Goal: Information Seeking & Learning: Check status

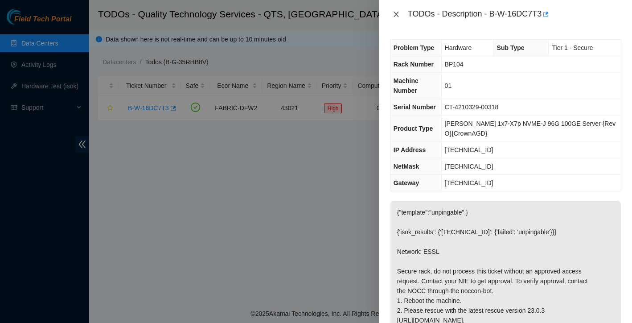
click at [395, 12] on icon "close" at bounding box center [396, 14] width 7 height 7
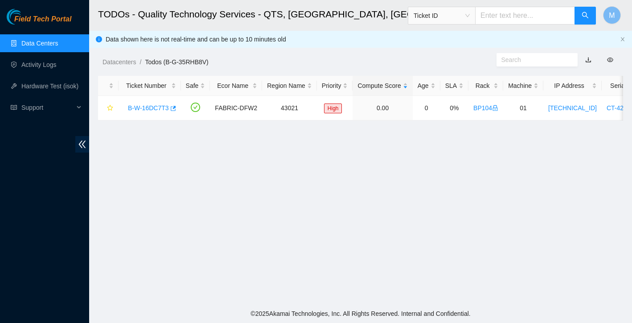
click at [48, 40] on link "Data Centers" at bounding box center [39, 43] width 37 height 7
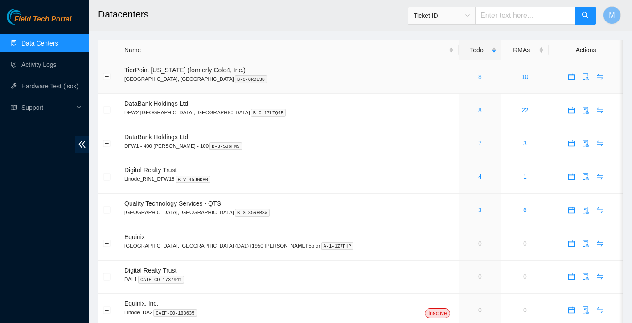
click at [478, 77] on link "8" at bounding box center [480, 76] width 4 height 7
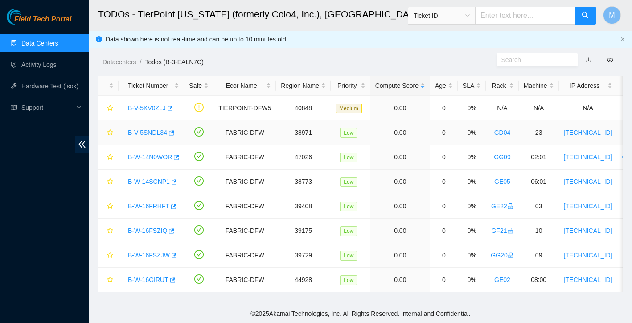
click at [151, 132] on link "B-V-5SNDL34" at bounding box center [147, 132] width 39 height 7
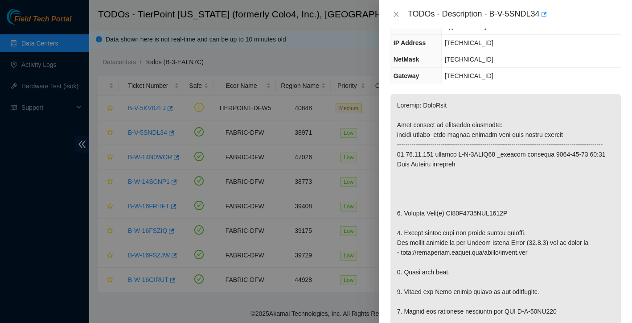
scroll to position [67, 0]
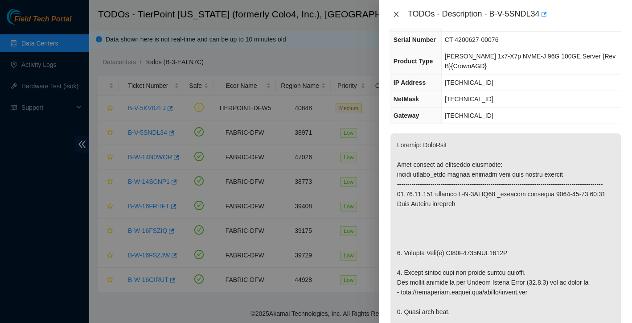
click at [394, 12] on icon "close" at bounding box center [395, 14] width 5 height 5
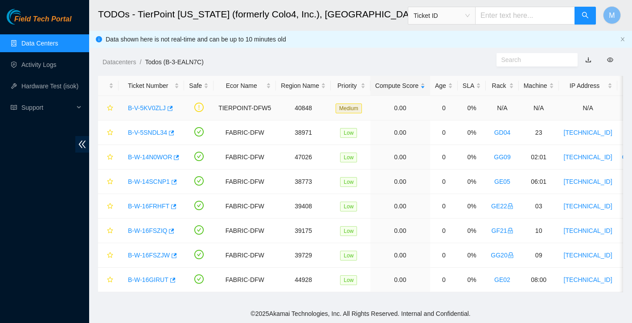
click at [161, 107] on link "B-V-5KV0ZLJ" at bounding box center [147, 107] width 38 height 7
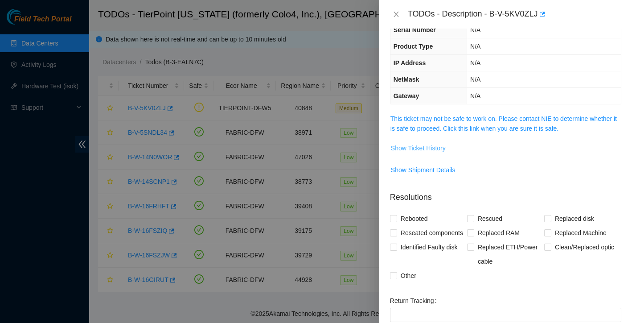
click at [422, 149] on span "Show Ticket History" at bounding box center [418, 148] width 55 height 10
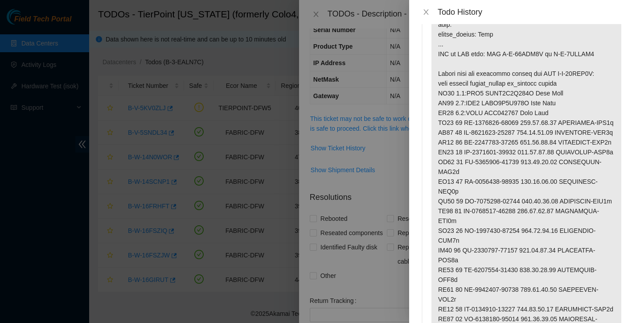
scroll to position [71, 0]
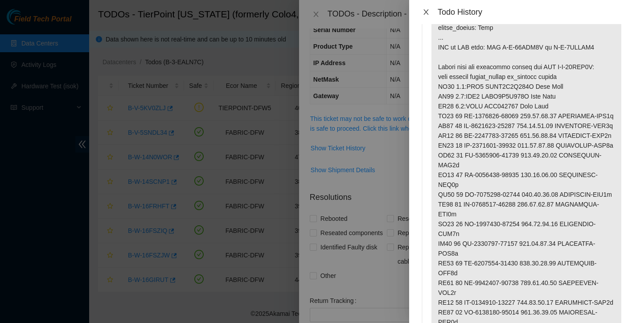
click at [428, 16] on button "Close" at bounding box center [426, 12] width 12 height 8
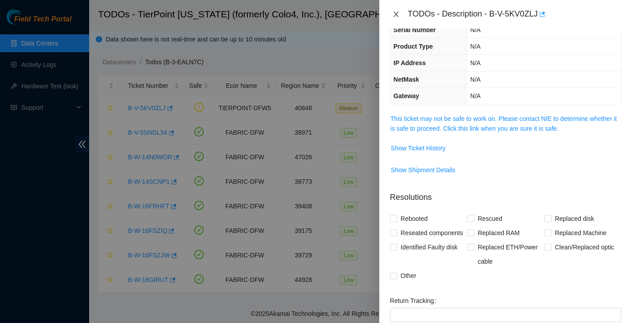
click at [395, 15] on icon "close" at bounding box center [395, 14] width 5 height 5
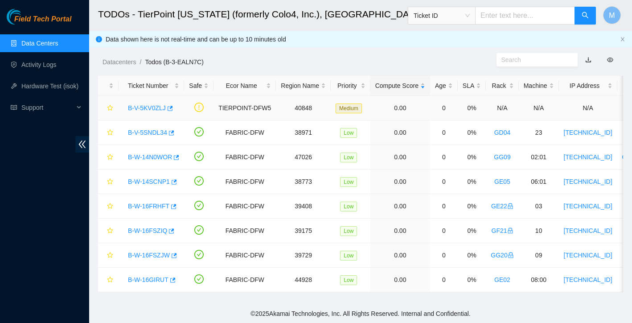
scroll to position [0, 0]
click at [160, 159] on link "B-W-14N0WOR" at bounding box center [150, 156] width 44 height 7
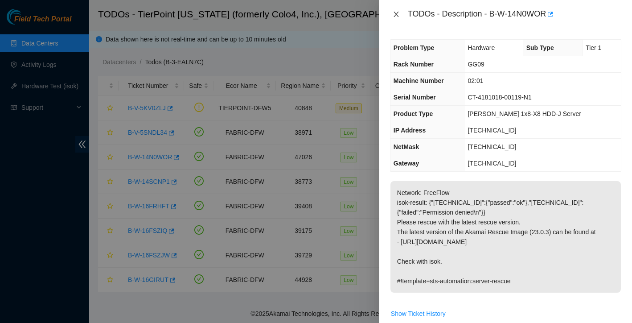
click at [397, 17] on icon "close" at bounding box center [396, 14] width 7 height 7
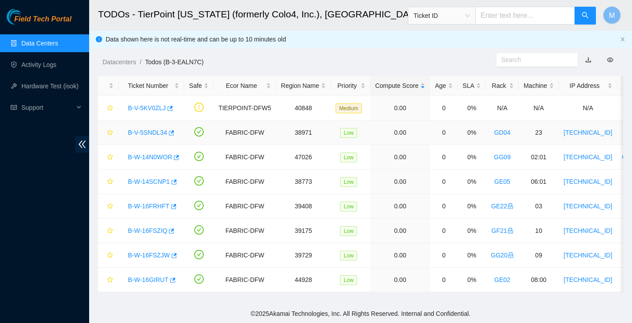
click at [161, 131] on link "B-V-5SNDL34" at bounding box center [147, 132] width 39 height 7
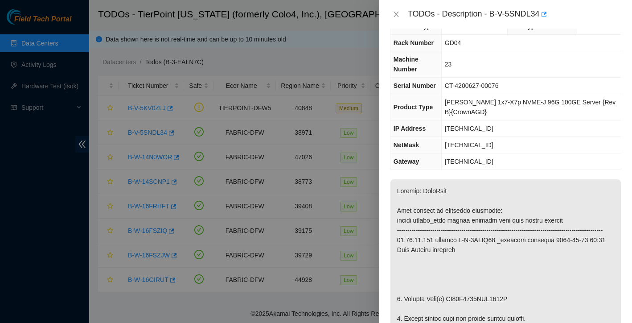
scroll to position [77, 0]
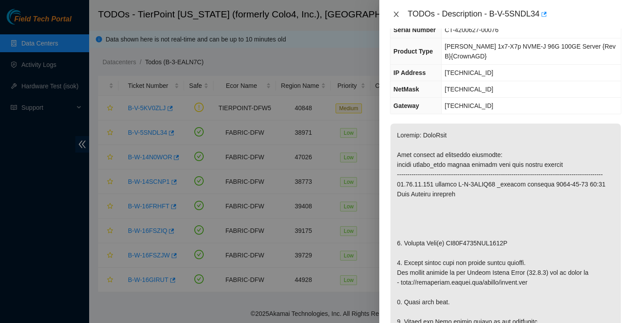
click at [397, 16] on icon "close" at bounding box center [396, 14] width 7 height 7
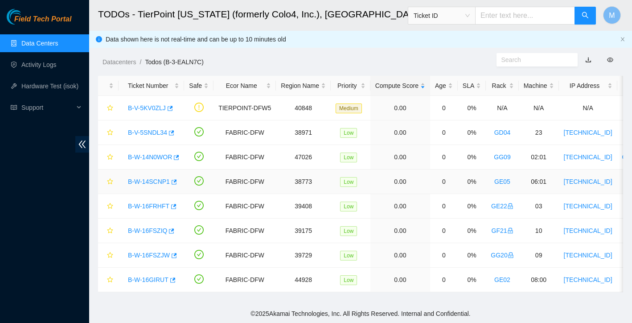
click at [160, 180] on link "B-W-14SCNP1" at bounding box center [149, 181] width 42 height 7
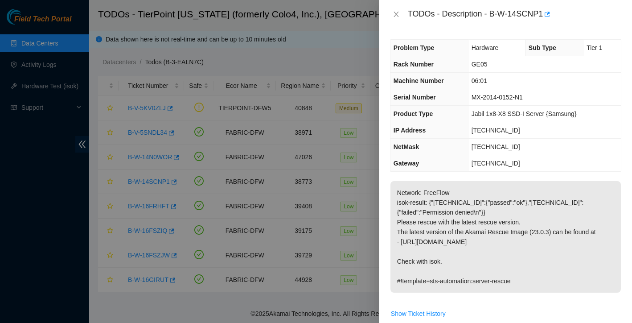
scroll to position [0, 0]
click at [394, 15] on icon "close" at bounding box center [396, 14] width 7 height 7
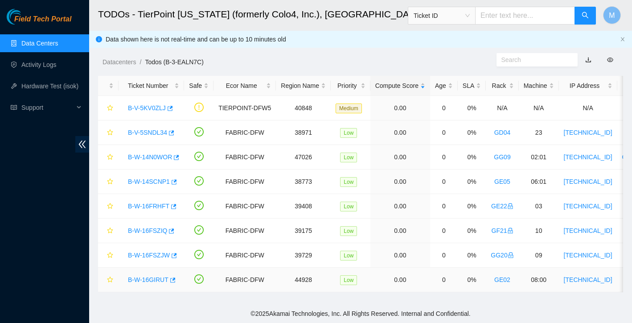
click at [148, 278] on link "B-W-16GIRUT" at bounding box center [148, 279] width 41 height 7
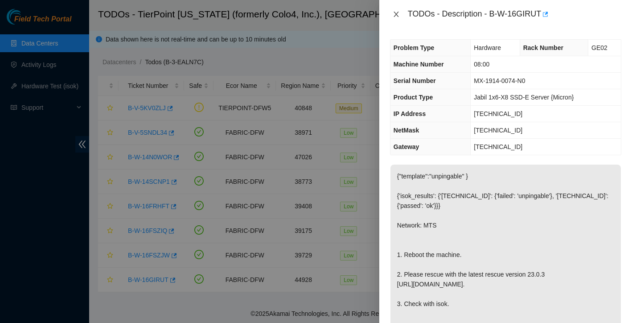
click at [397, 18] on button "Close" at bounding box center [396, 14] width 12 height 8
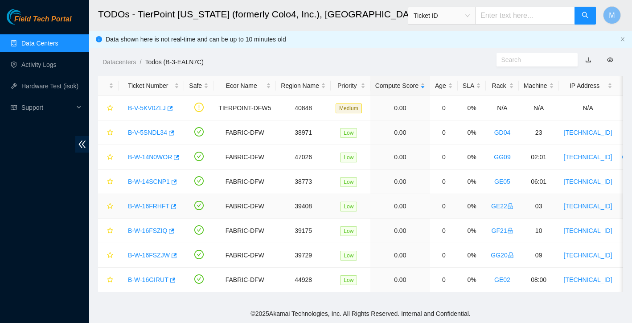
click at [153, 207] on link "B-W-16FRHFT" at bounding box center [148, 205] width 41 height 7
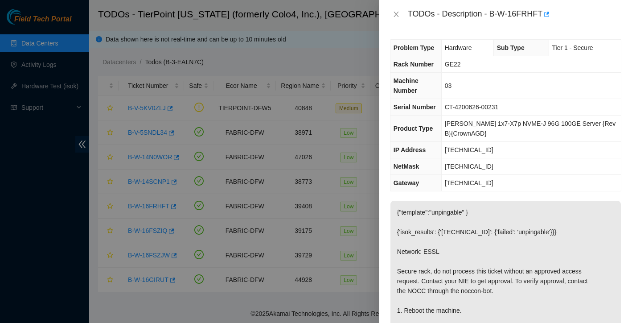
click at [401, 19] on div "TODOs - Description - B-W-16FRHFT" at bounding box center [505, 14] width 231 height 14
click at [398, 17] on icon "close" at bounding box center [396, 14] width 7 height 7
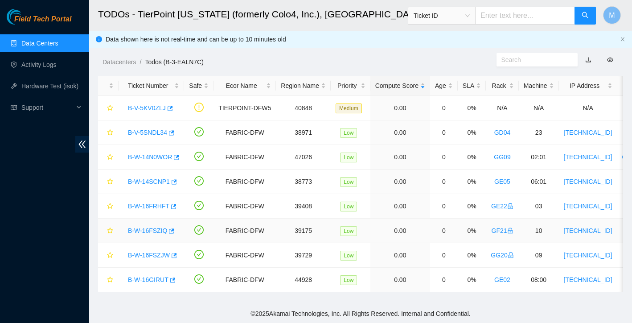
click at [153, 230] on link "B-W-16FSZIQ" at bounding box center [147, 230] width 39 height 7
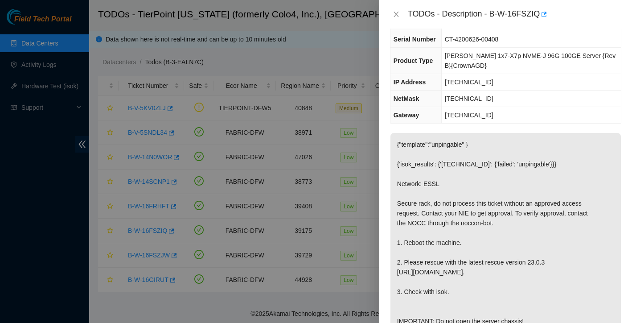
scroll to position [75, 0]
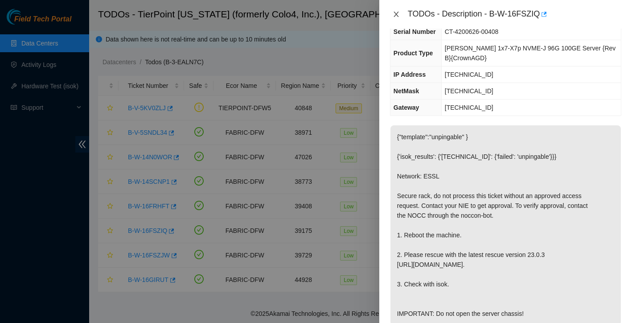
click at [395, 13] on icon "close" at bounding box center [395, 14] width 5 height 5
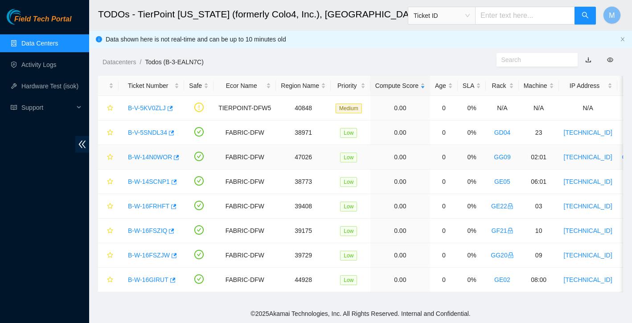
click at [151, 154] on link "B-W-14N0WOR" at bounding box center [150, 156] width 44 height 7
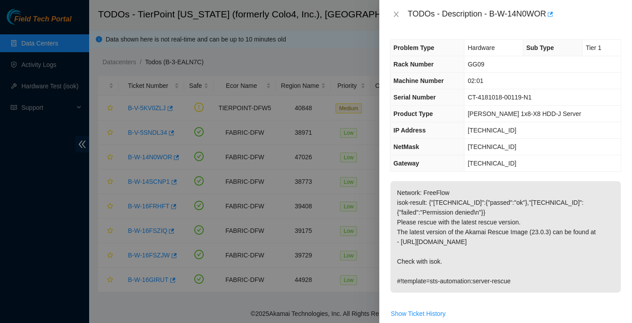
scroll to position [41, 0]
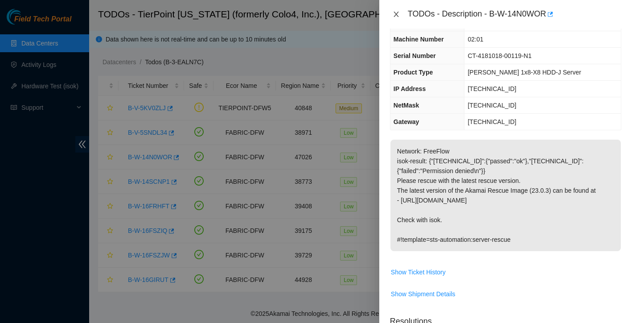
click at [398, 16] on icon "close" at bounding box center [395, 14] width 5 height 5
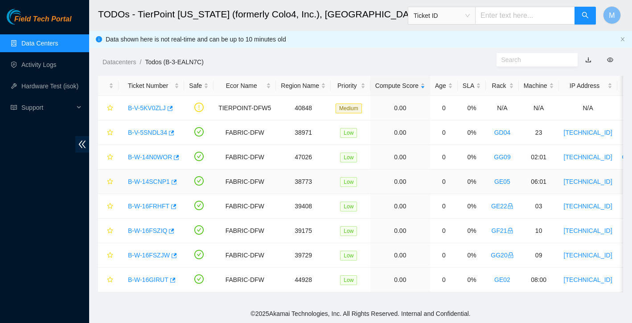
click at [138, 184] on link "B-W-14SCNP1" at bounding box center [149, 181] width 42 height 7
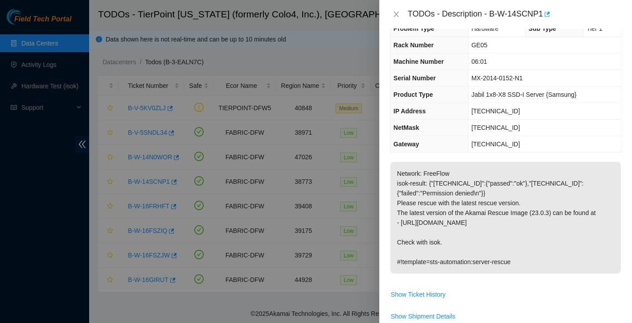
scroll to position [18, 0]
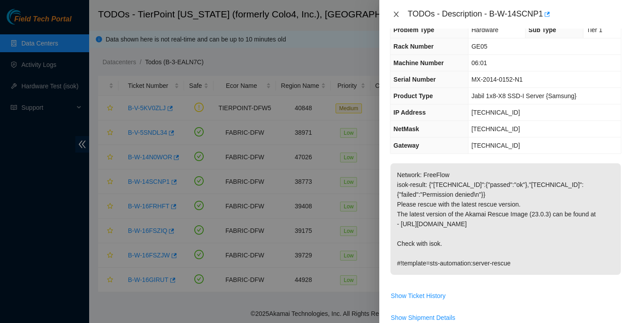
click at [398, 16] on icon "close" at bounding box center [396, 14] width 7 height 7
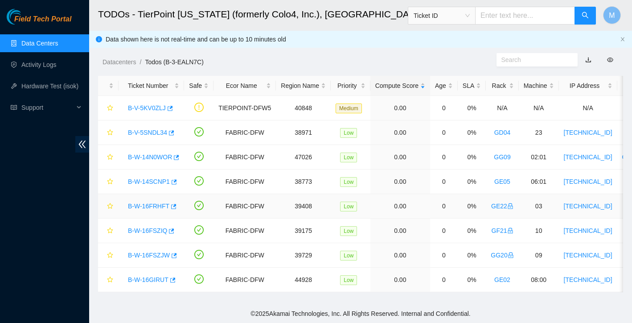
click at [150, 205] on link "B-W-16FRHFT" at bounding box center [148, 205] width 41 height 7
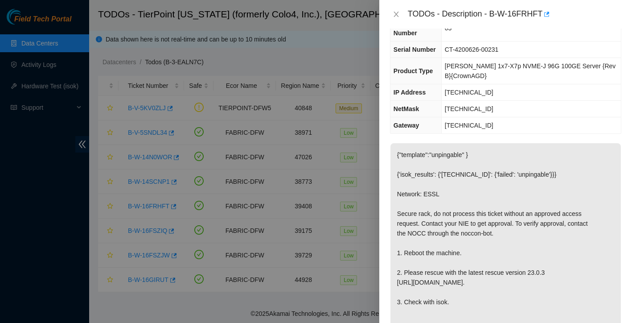
scroll to position [58, 0]
click at [397, 12] on icon "close" at bounding box center [395, 14] width 5 height 5
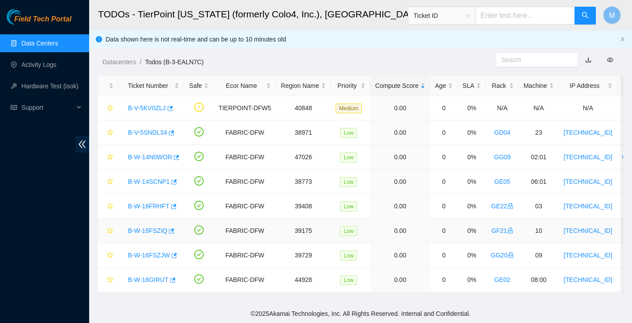
click at [147, 227] on link "B-W-16FSZIQ" at bounding box center [147, 230] width 39 height 7
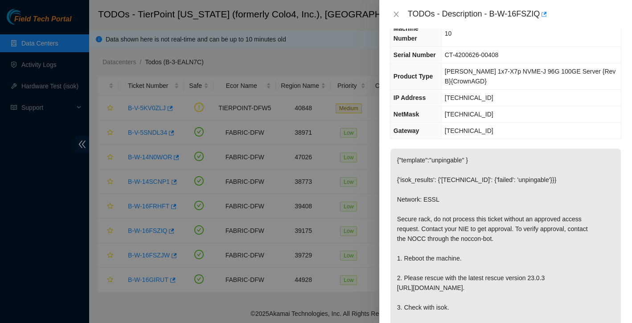
scroll to position [3, 0]
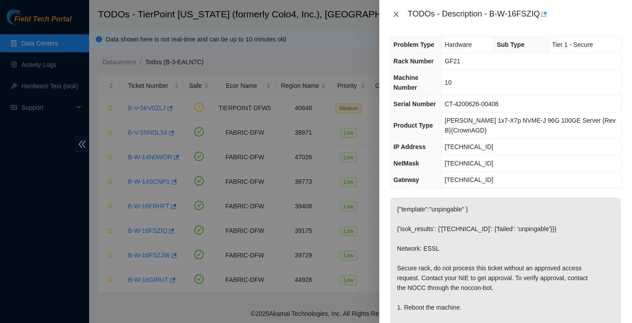
click at [397, 12] on icon "close" at bounding box center [396, 14] width 7 height 7
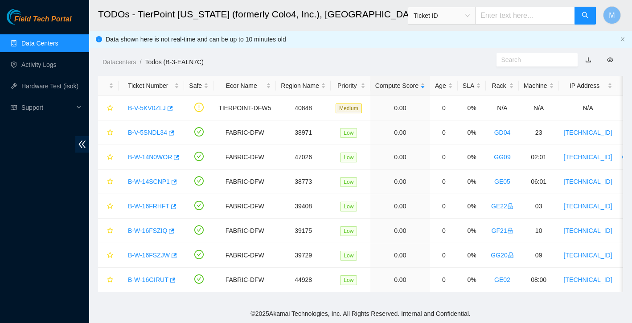
click at [58, 47] on link "Data Centers" at bounding box center [39, 43] width 37 height 7
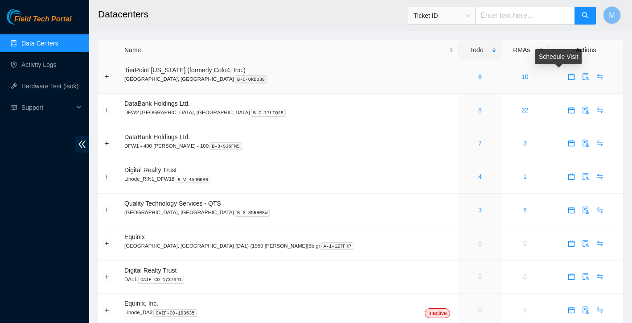
click at [569, 75] on icon "calendar" at bounding box center [571, 74] width 5 height 1
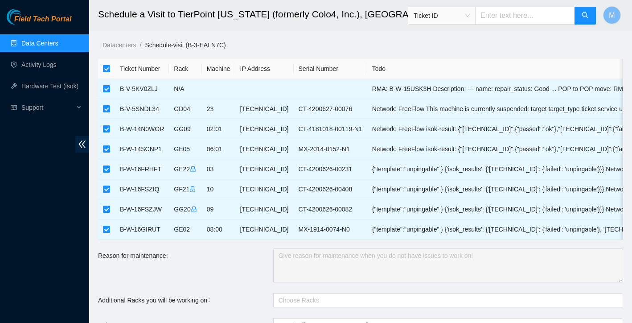
click at [108, 71] on input "checkbox" at bounding box center [106, 68] width 7 height 7
checkbox input "false"
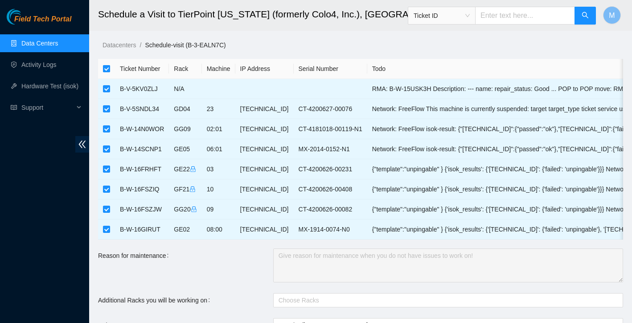
checkbox input "false"
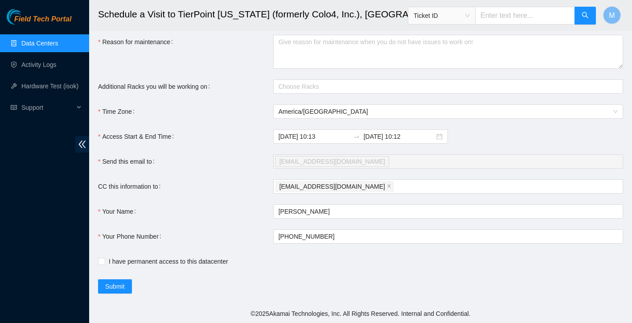
scroll to position [213, 0]
click at [393, 137] on input "2025-09-18 10:12" at bounding box center [399, 136] width 71 height 10
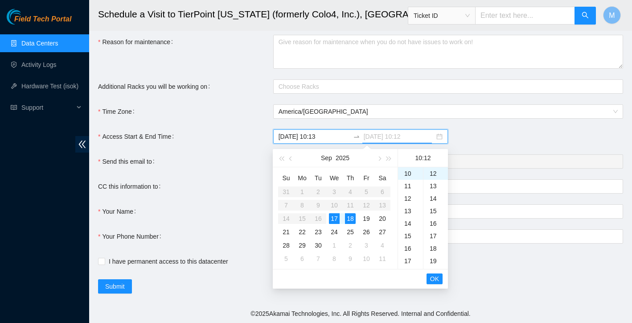
click at [335, 219] on div "17" at bounding box center [334, 218] width 11 height 11
click at [409, 176] on div "23" at bounding box center [410, 174] width 25 height 12
click at [438, 189] on div "57" at bounding box center [435, 190] width 25 height 12
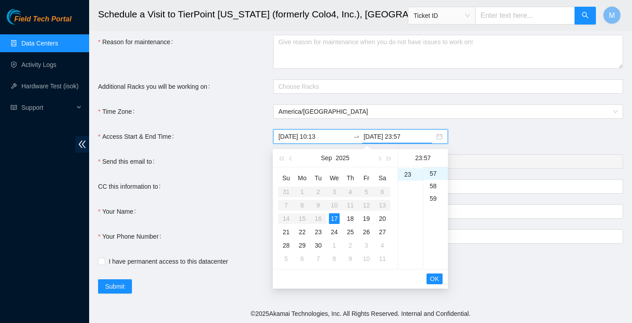
type input "2025-09-18 10:12"
click at [224, 199] on form "Ticket Number Rack Machine IP Address Serial Number Todo B-V-5KV0ZLJ N/A RMA: B…" at bounding box center [360, 69] width 525 height 448
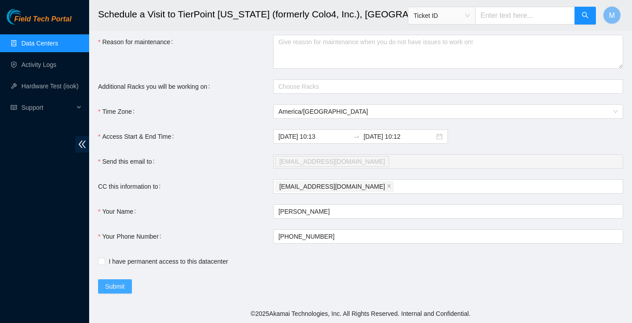
scroll to position [213, 0]
click at [44, 41] on link "Data Centers" at bounding box center [39, 43] width 37 height 7
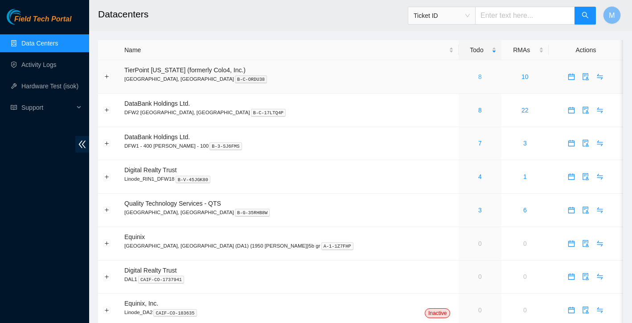
click at [478, 78] on link "8" at bounding box center [480, 76] width 4 height 7
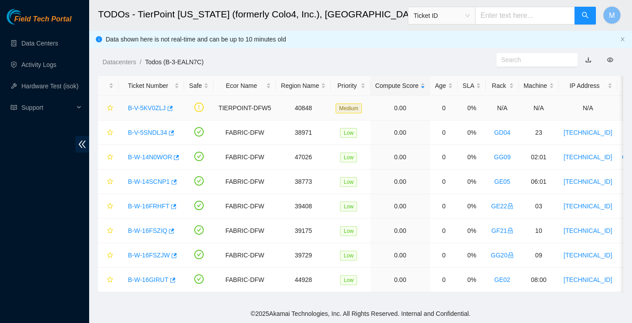
click at [156, 110] on link "B-V-5KV0ZLJ" at bounding box center [147, 107] width 38 height 7
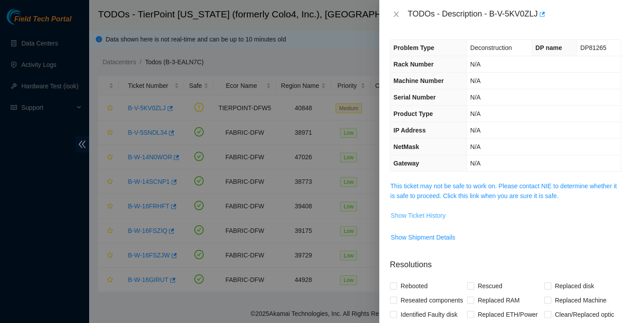
click at [437, 215] on span "Show Ticket History" at bounding box center [418, 215] width 55 height 10
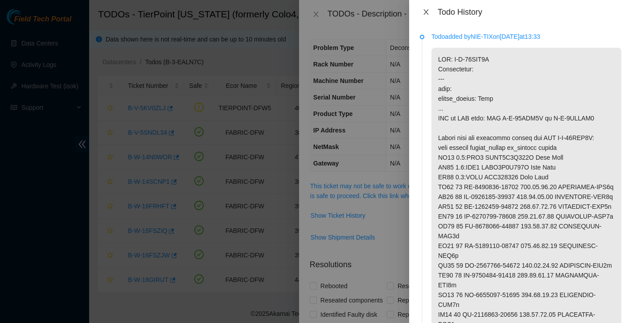
click at [425, 13] on icon "close" at bounding box center [425, 11] width 5 height 5
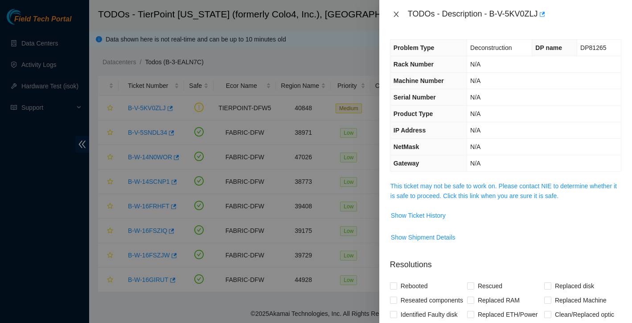
click at [393, 16] on icon "close" at bounding box center [396, 14] width 7 height 7
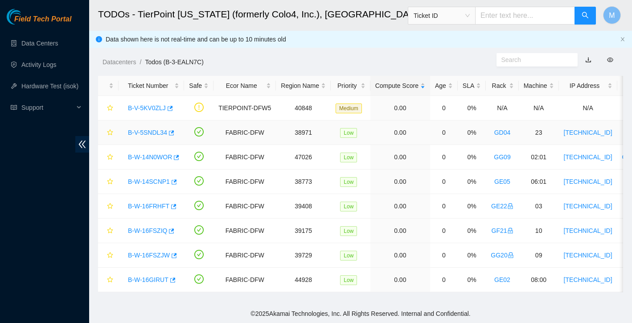
click at [153, 134] on link "B-V-5SNDL34" at bounding box center [147, 132] width 39 height 7
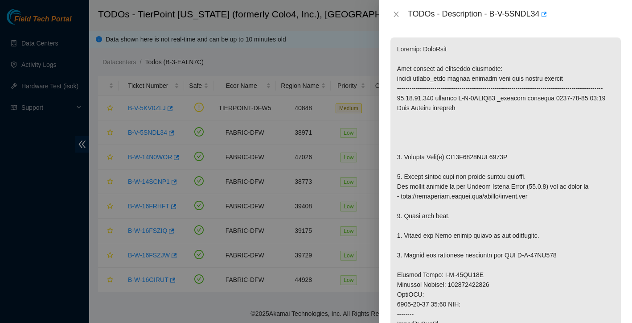
scroll to position [176, 0]
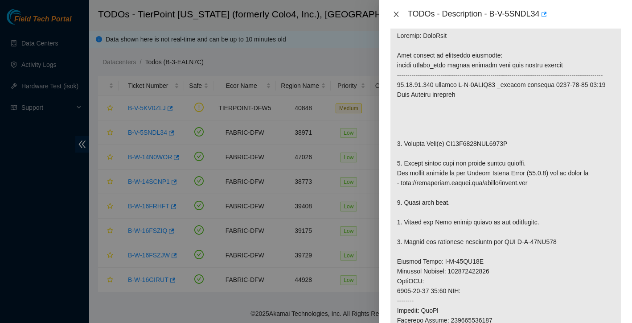
click at [396, 10] on button "Close" at bounding box center [396, 14] width 12 height 8
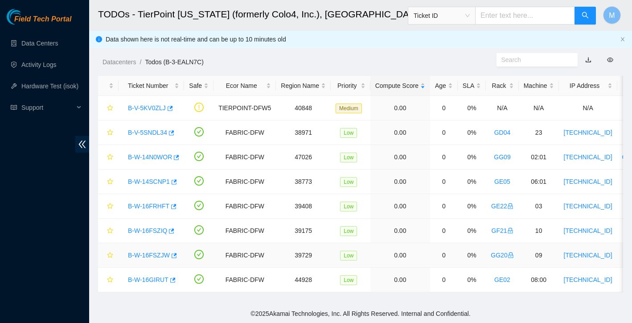
click at [152, 257] on link "B-W-16FSZJW" at bounding box center [149, 254] width 42 height 7
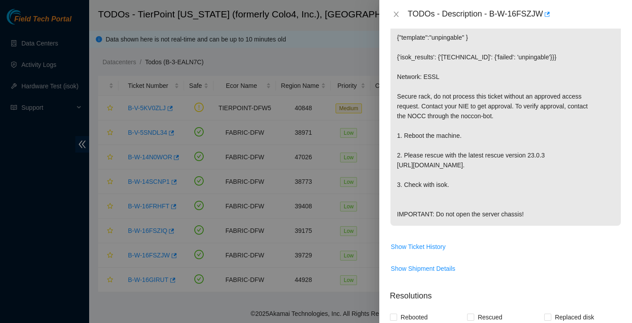
scroll to position [157, 0]
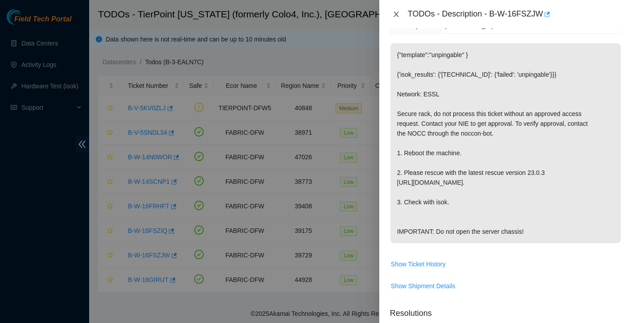
click at [390, 15] on button "Close" at bounding box center [396, 14] width 12 height 8
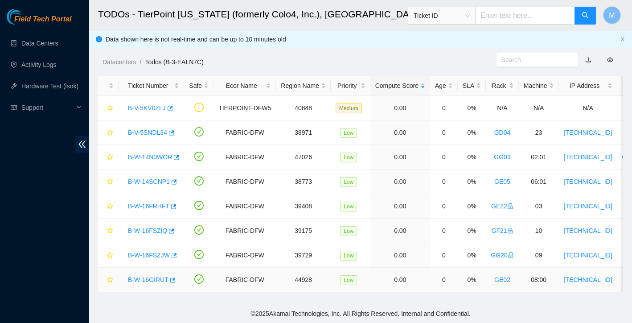
click at [159, 279] on link "B-W-16GIRUT" at bounding box center [148, 279] width 41 height 7
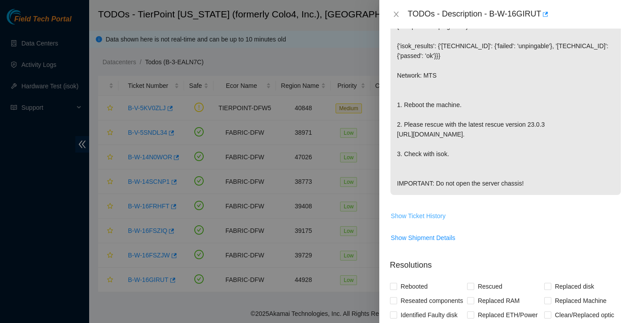
scroll to position [148, 0]
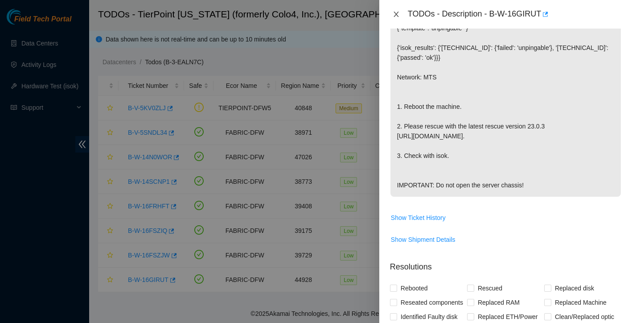
click at [394, 16] on icon "close" at bounding box center [396, 14] width 7 height 7
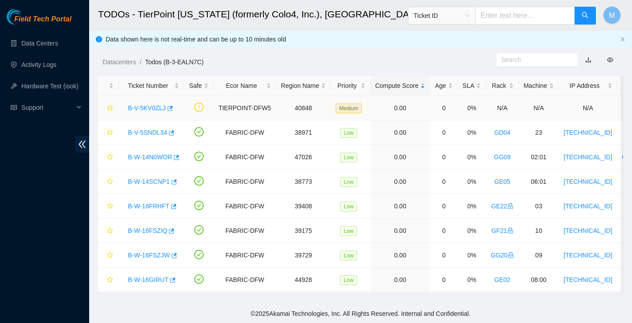
click at [149, 107] on link "B-V-5KV0ZLJ" at bounding box center [147, 107] width 38 height 7
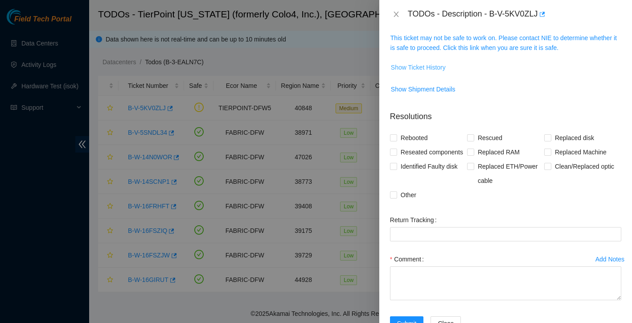
click at [430, 66] on span "Show Ticket History" at bounding box center [418, 67] width 55 height 10
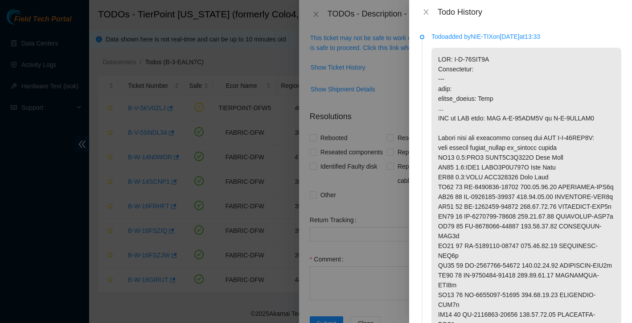
scroll to position [0, 0]
click at [428, 12] on icon "close" at bounding box center [425, 11] width 7 height 7
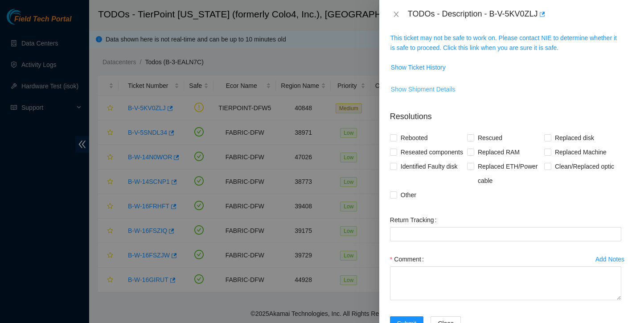
scroll to position [21, 0]
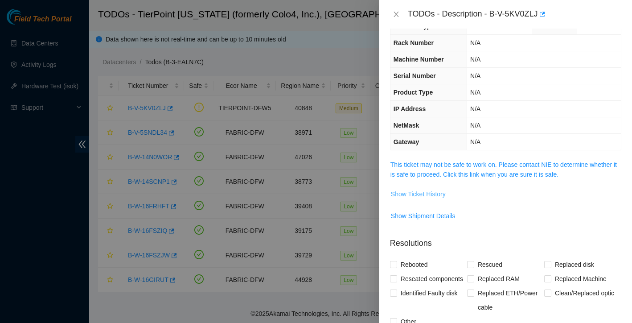
click at [435, 193] on span "Show Ticket History" at bounding box center [418, 194] width 55 height 10
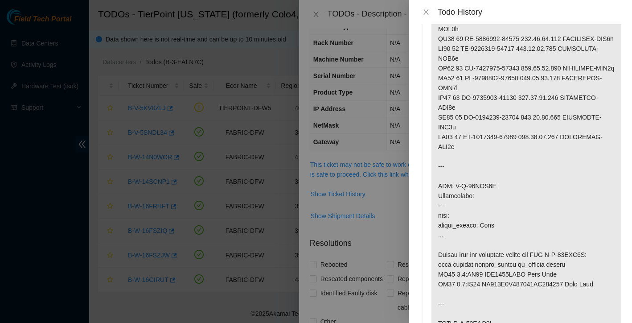
scroll to position [297, 0]
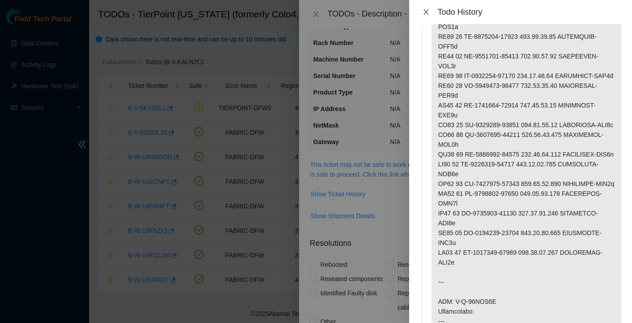
click at [425, 12] on icon "close" at bounding box center [425, 11] width 7 height 7
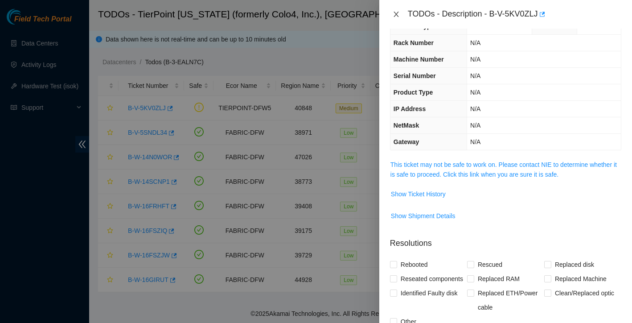
click at [395, 13] on icon "close" at bounding box center [395, 14] width 5 height 5
